Goal: Information Seeking & Learning: Learn about a topic

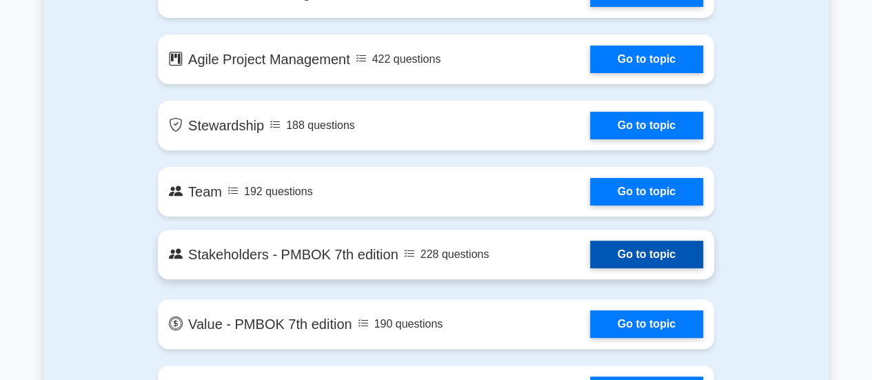
scroll to position [2759, 0]
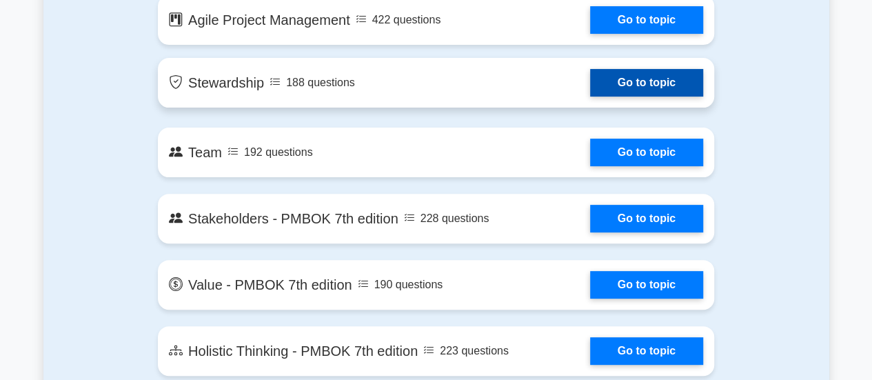
click at [663, 86] on link "Go to topic" at bounding box center [646, 83] width 113 height 28
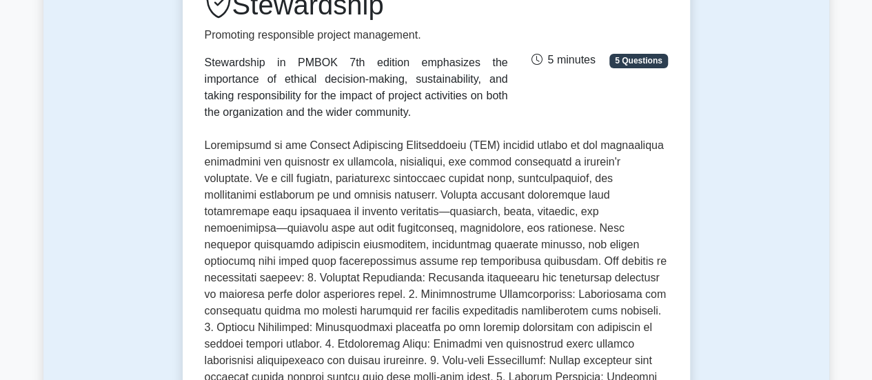
scroll to position [690, 0]
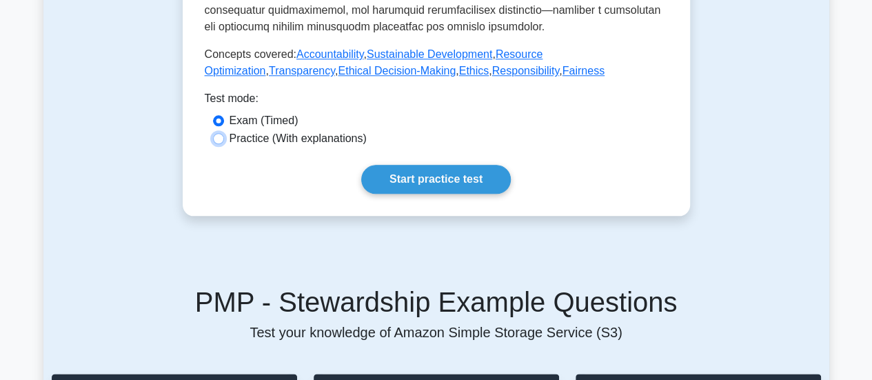
drag, startPoint x: 218, startPoint y: 125, endPoint x: 223, endPoint y: 132, distance: 9.4
click at [222, 130] on div "Practice (With explanations)" at bounding box center [436, 138] width 447 height 17
click at [213, 133] on input "Practice (With explanations)" at bounding box center [218, 138] width 11 height 11
radio input "true"
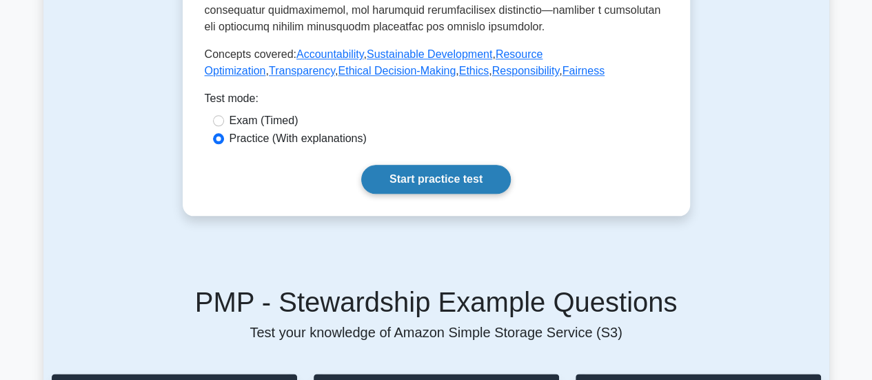
click at [407, 174] on link "Start practice test" at bounding box center [436, 179] width 150 height 29
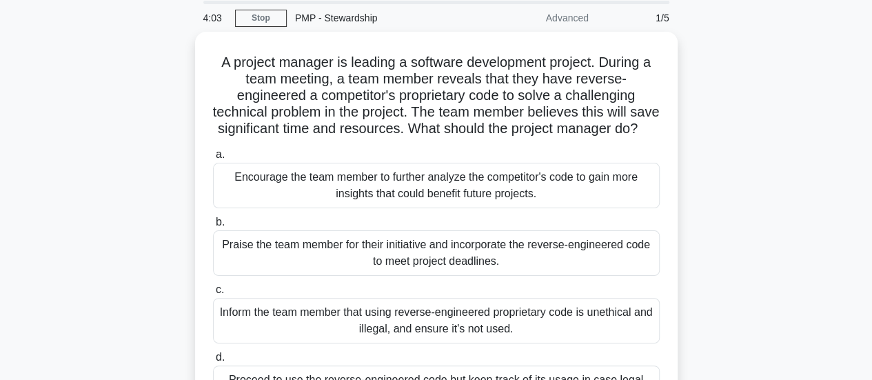
scroll to position [138, 0]
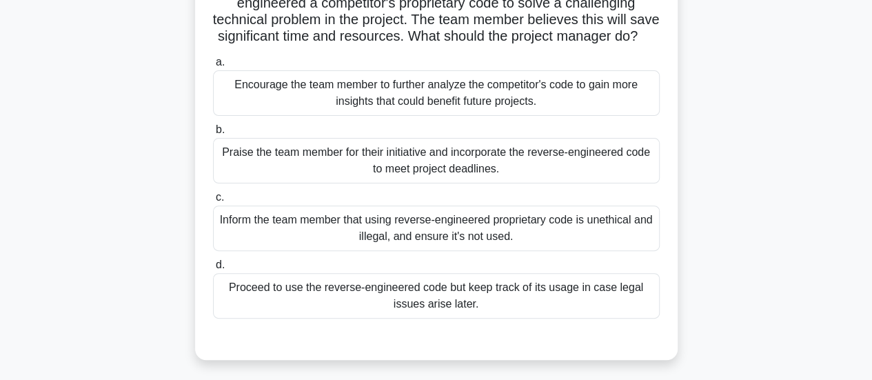
click at [552, 172] on div "Praise the team member for their initiative and incorporate the reverse-enginee…" at bounding box center [436, 161] width 447 height 46
click at [213, 134] on input "b. Praise the team member for their initiative and incorporate the reverse-engi…" at bounding box center [213, 130] width 0 height 9
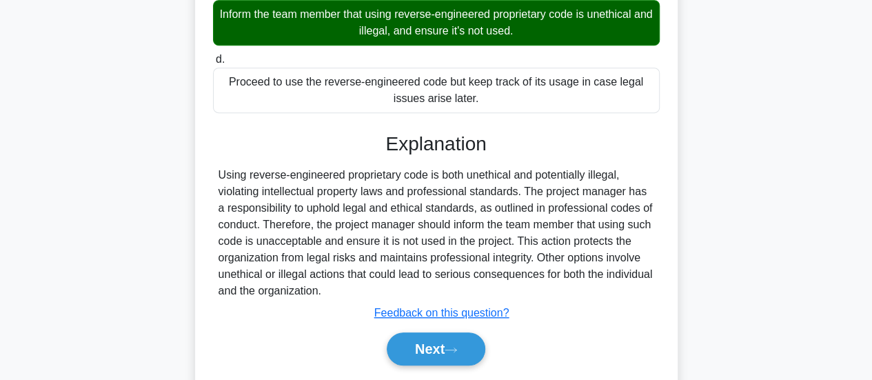
scroll to position [404, 0]
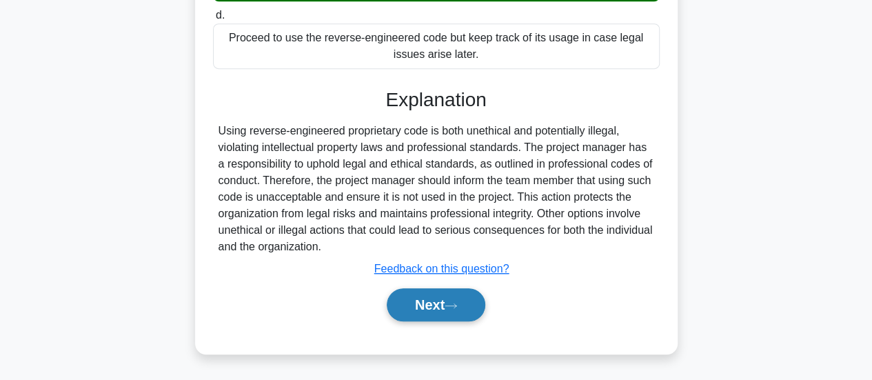
click at [430, 306] on button "Next" at bounding box center [436, 304] width 99 height 33
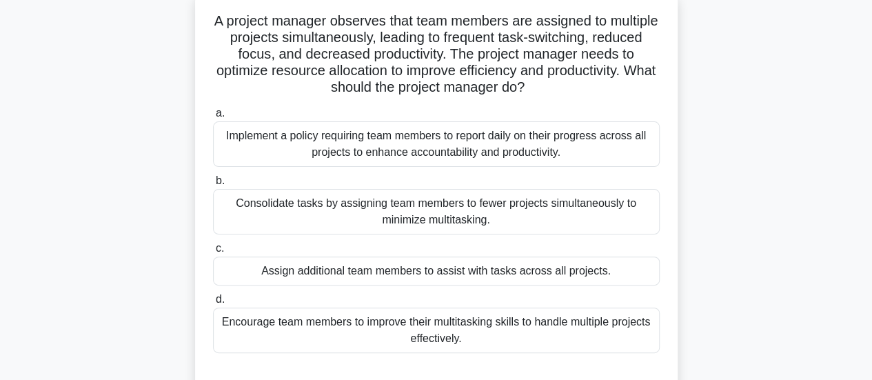
scroll to position [69, 0]
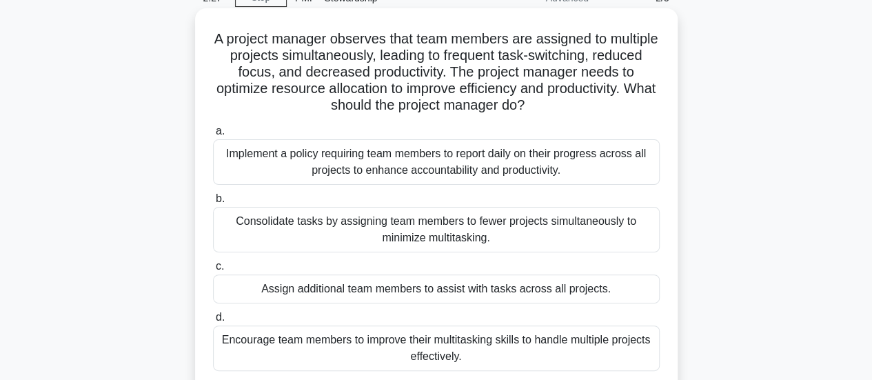
click at [560, 134] on label "a. Implement a policy requiring team members to report daily on their progress …" at bounding box center [436, 154] width 447 height 62
click at [213, 134] on input "a. Implement a policy requiring team members to report daily on their progress …" at bounding box center [213, 131] width 0 height 9
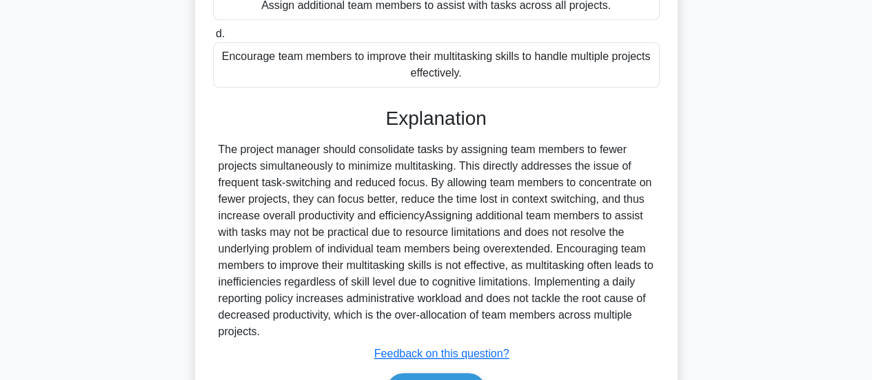
scroll to position [414, 0]
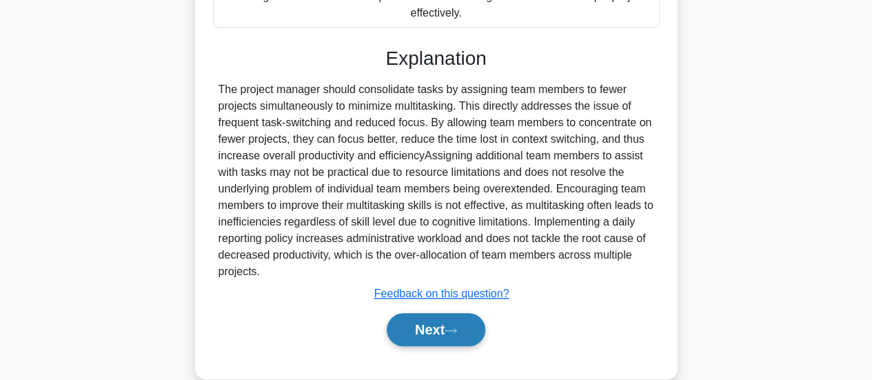
click at [436, 330] on button "Next" at bounding box center [436, 329] width 99 height 33
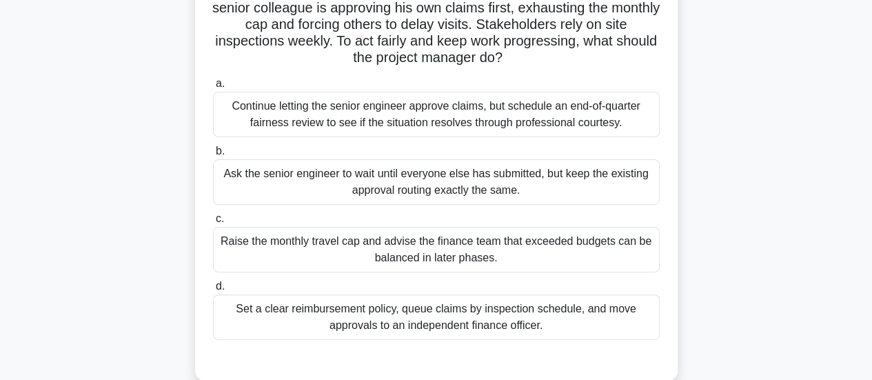
scroll to position [158, 0]
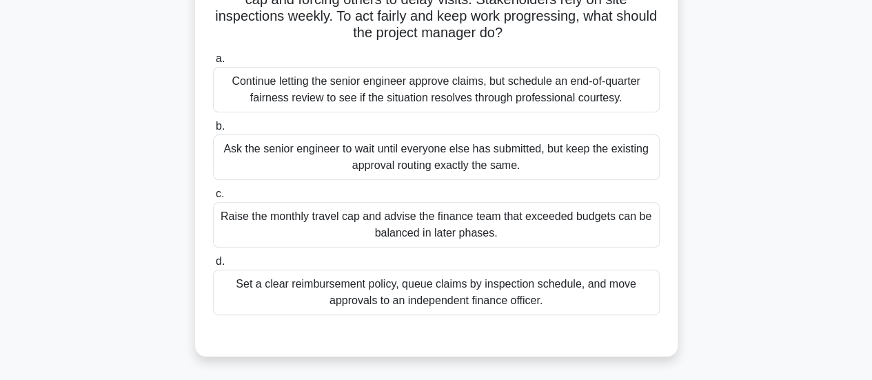
click at [637, 306] on div "Set a clear reimbursement policy, queue claims by inspection schedule, and move…" at bounding box center [436, 293] width 447 height 46
click at [213, 266] on input "d. Set a clear reimbursement policy, queue claims by inspection schedule, and m…" at bounding box center [213, 261] width 0 height 9
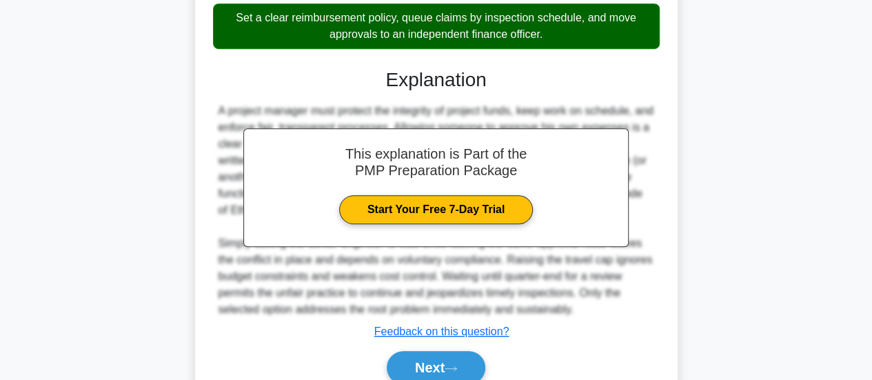
scroll to position [434, 0]
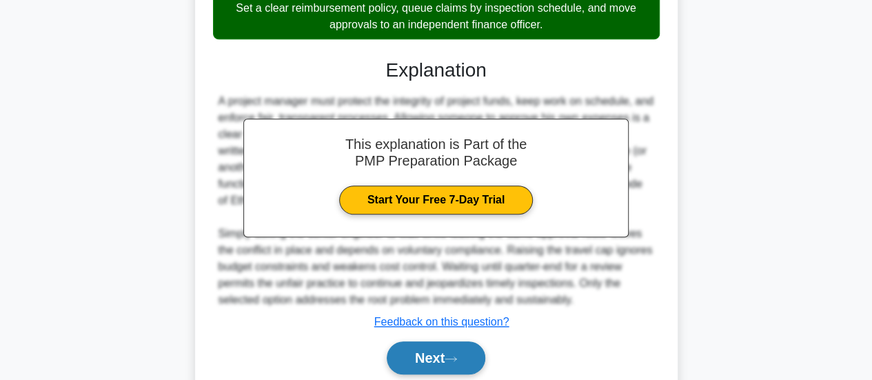
click at [471, 357] on button "Next" at bounding box center [436, 357] width 99 height 33
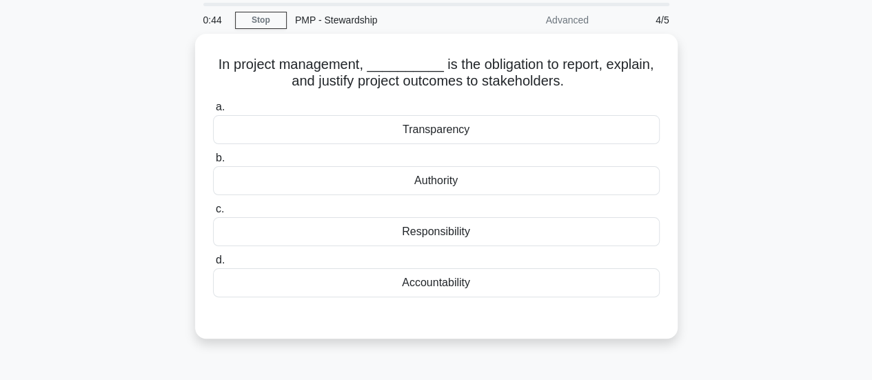
scroll to position [69, 0]
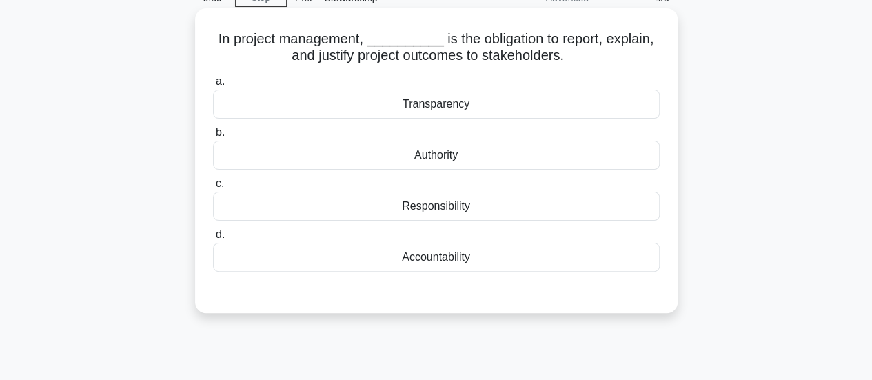
click at [494, 97] on div "Transparency" at bounding box center [436, 104] width 447 height 29
click at [213, 86] on input "a. Transparency" at bounding box center [213, 81] width 0 height 9
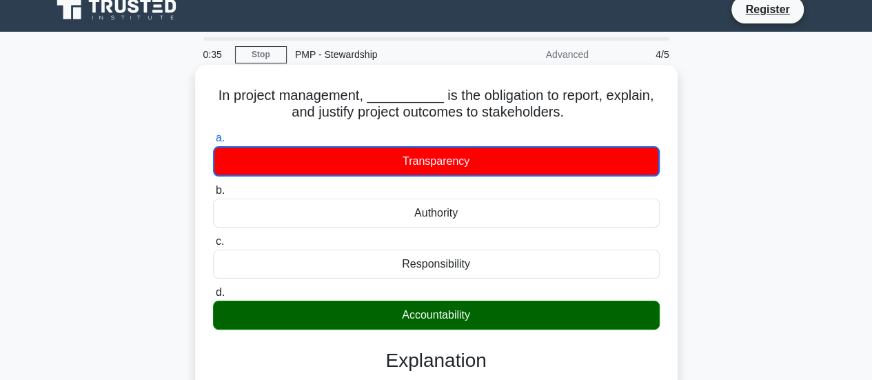
scroll to position [0, 0]
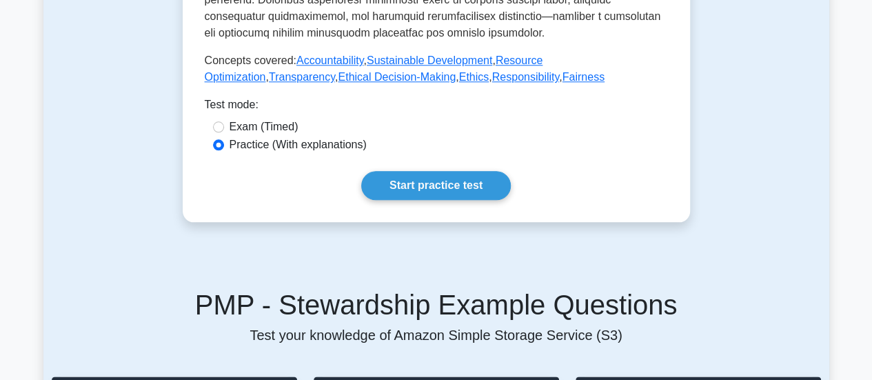
scroll to position [690, 0]
